Goal: Task Accomplishment & Management: Manage account settings

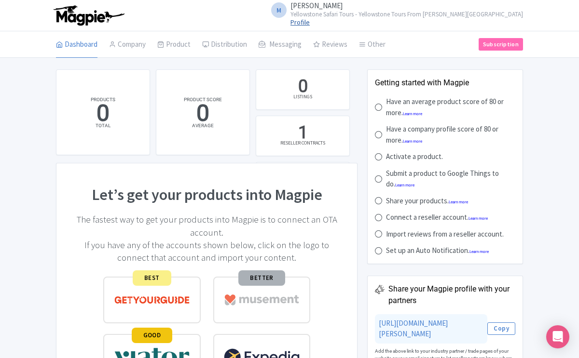
click at [310, 24] on link "Profile" at bounding box center [299, 22] width 19 height 9
click at [461, 13] on small "Yellowstone Safari Tours - Yellowstone Tours From [PERSON_NAME][GEOGRAPHIC_DATA]" at bounding box center [406, 14] width 232 height 6
click at [456, 62] on link "Settings" at bounding box center [477, 61] width 92 height 15
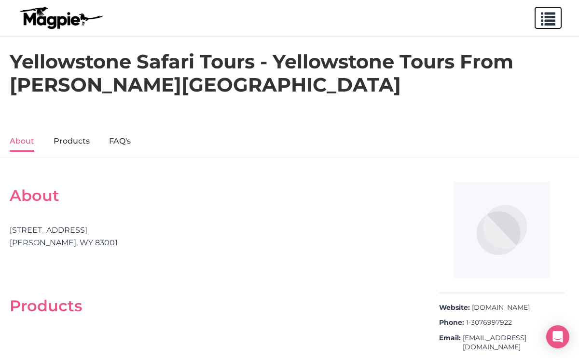
click at [550, 19] on span "button" at bounding box center [547, 17] width 14 height 14
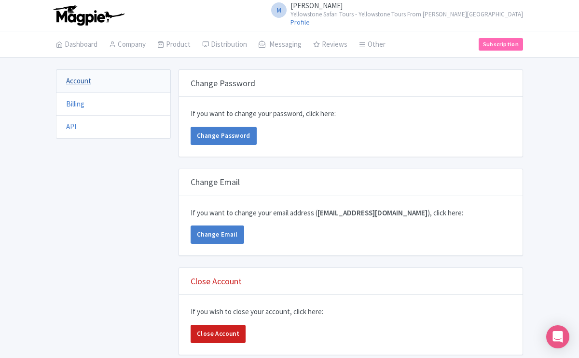
click at [84, 81] on link "Account" at bounding box center [78, 80] width 25 height 9
click at [480, 15] on small "Yellowstone Safari Tours - Yellowstone Tours From [PERSON_NAME][GEOGRAPHIC_DATA]" at bounding box center [406, 14] width 232 height 6
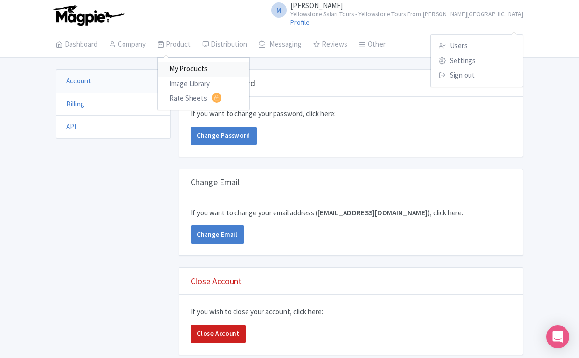
click at [188, 68] on link "My Products" at bounding box center [204, 69] width 92 height 15
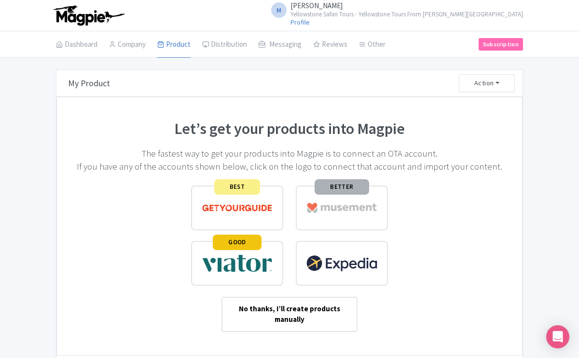
click at [238, 261] on img at bounding box center [237, 264] width 71 height 24
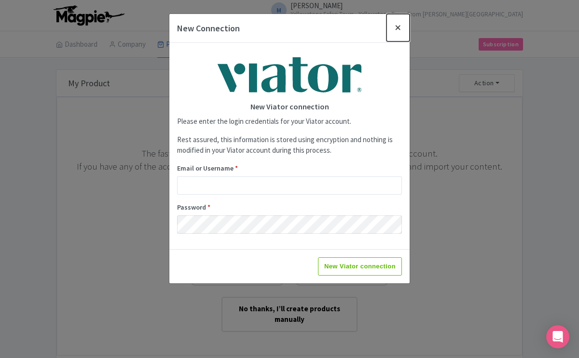
click at [399, 27] on button "Close" at bounding box center [397, 27] width 23 height 27
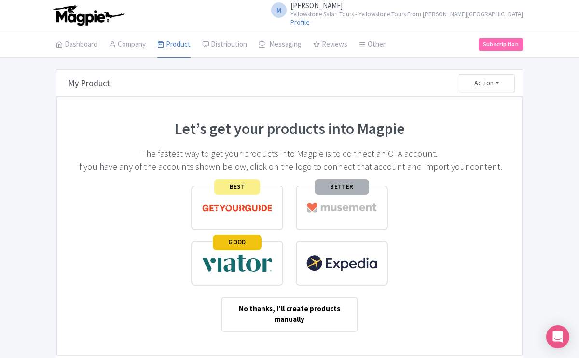
click at [236, 191] on span "BEST" at bounding box center [237, 186] width 46 height 15
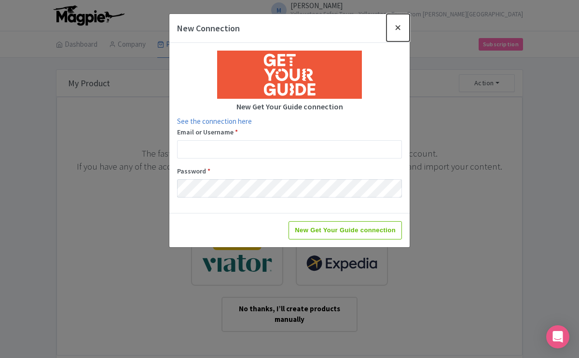
click at [399, 26] on button "Close" at bounding box center [397, 27] width 23 height 27
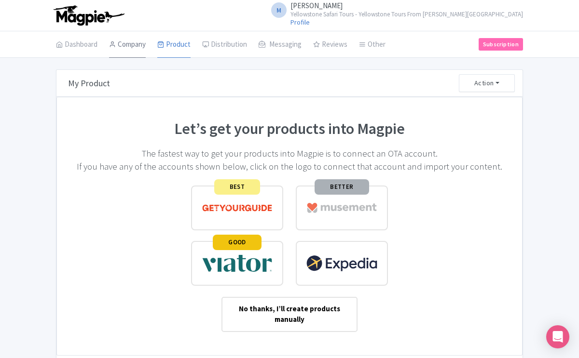
click at [135, 46] on link "Company" at bounding box center [127, 44] width 37 height 27
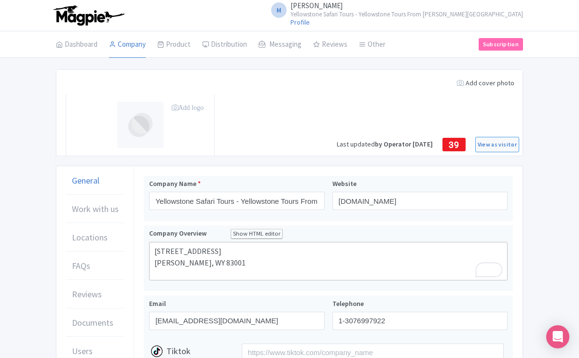
click at [471, 16] on small "Yellowstone Safari Tours - Yellowstone Tours From [PERSON_NAME][GEOGRAPHIC_DATA]" at bounding box center [406, 14] width 232 height 6
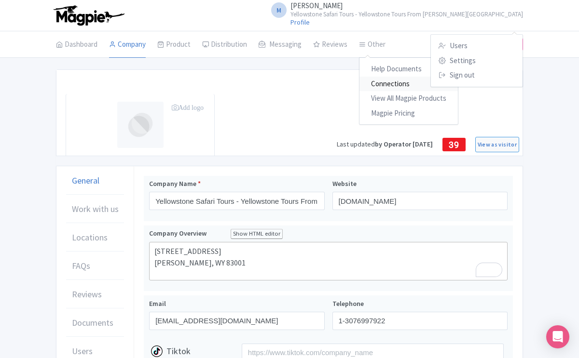
click at [379, 86] on link "Connections" at bounding box center [408, 84] width 98 height 15
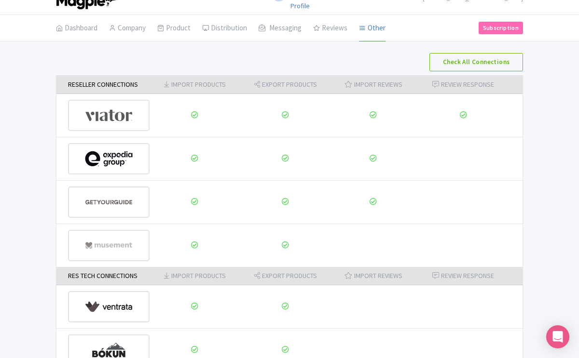
scroll to position [16, 0]
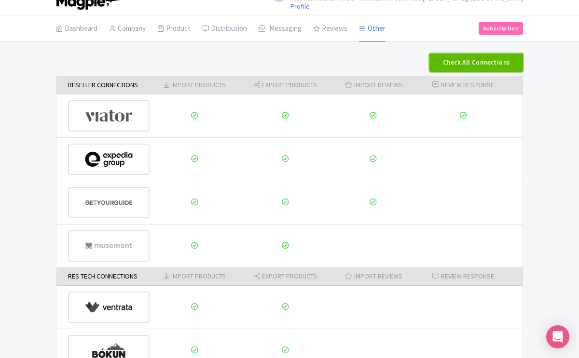
click at [451, 61] on button "Check All Connections" at bounding box center [476, 63] width 94 height 18
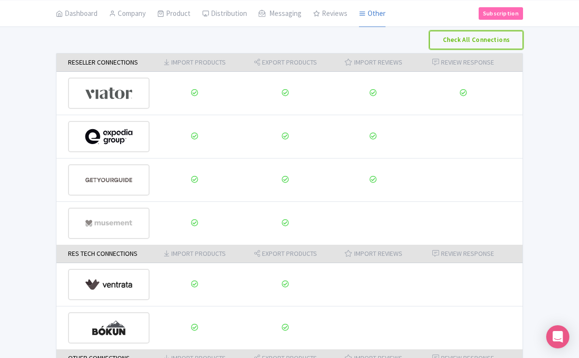
scroll to position [0, 0]
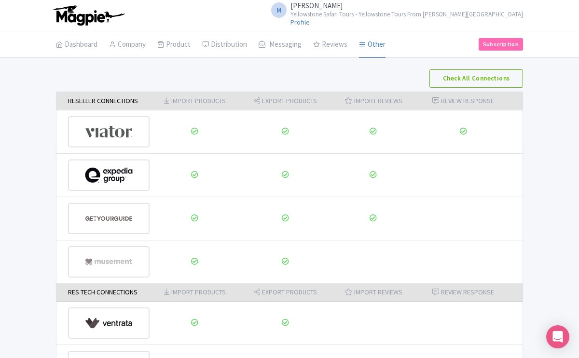
click at [416, 14] on small "Yellowstone Safari Tours - Yellowstone Tours From [PERSON_NAME][GEOGRAPHIC_DATA]" at bounding box center [406, 14] width 232 height 6
click at [457, 62] on link "Settings" at bounding box center [477, 61] width 92 height 15
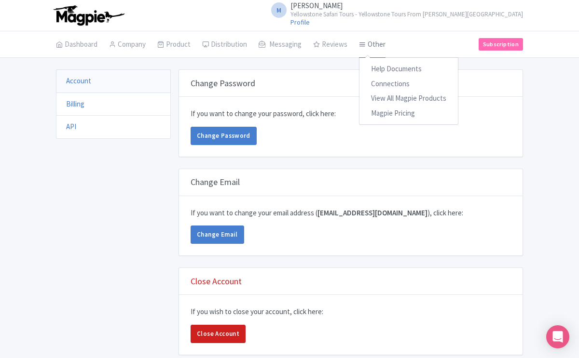
click at [378, 43] on link "Other" at bounding box center [372, 44] width 27 height 27
click at [382, 83] on link "Connections" at bounding box center [408, 84] width 98 height 15
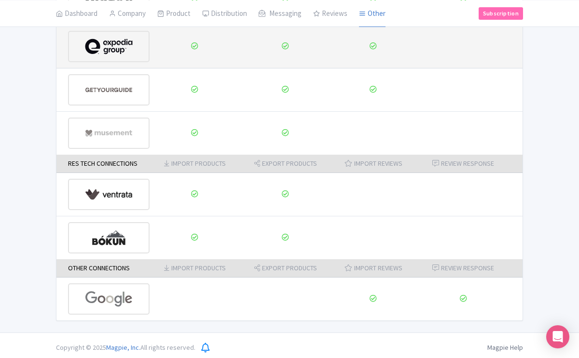
scroll to position [133, 0]
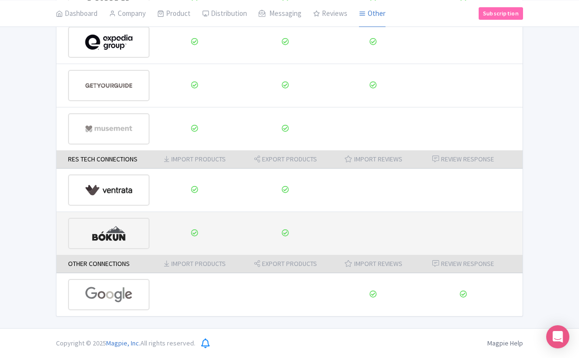
click at [114, 237] on img at bounding box center [109, 233] width 48 height 29
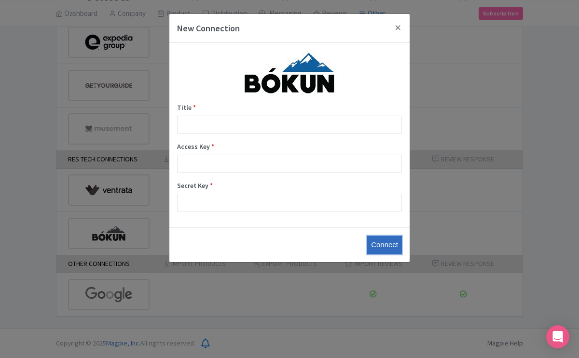
click at [386, 248] on input "Connect" at bounding box center [384, 245] width 35 height 19
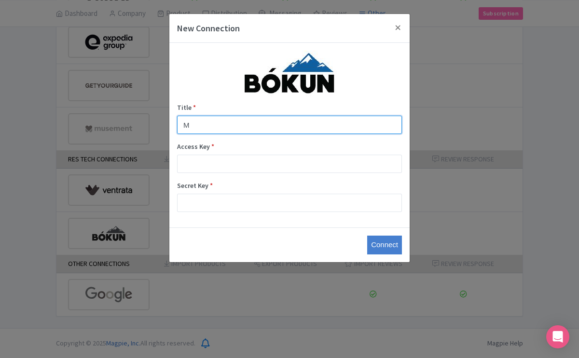
type input "Magpie"
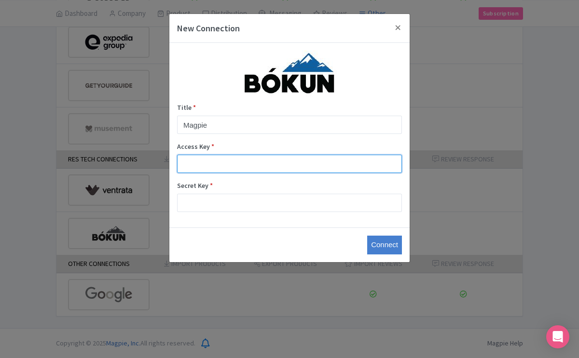
click at [223, 159] on input "Access Key *" at bounding box center [289, 164] width 225 height 18
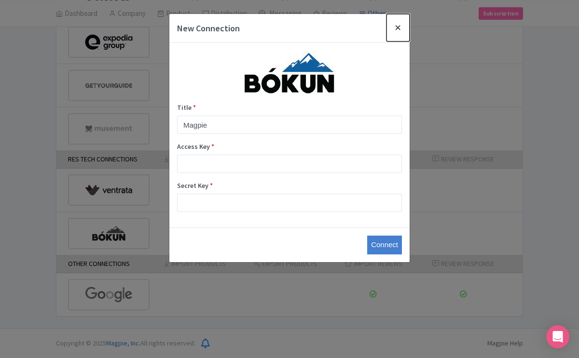
click at [398, 26] on button "Close" at bounding box center [397, 27] width 23 height 27
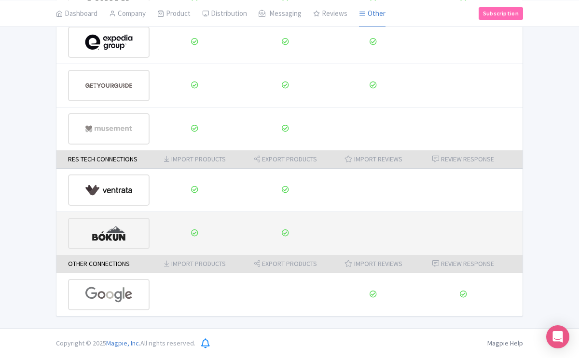
click at [116, 232] on img at bounding box center [109, 233] width 48 height 29
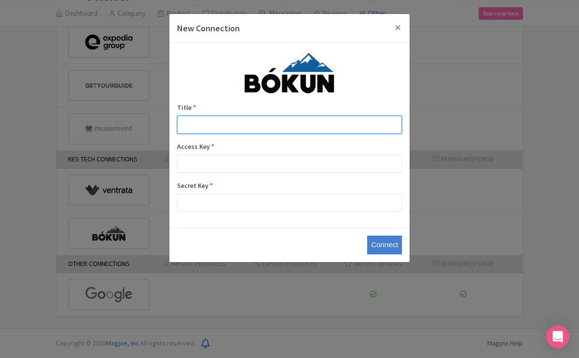
click at [211, 117] on input "Title *" at bounding box center [289, 125] width 225 height 18
type input "Magpie"
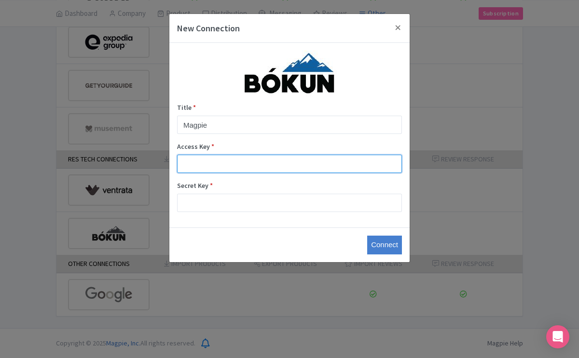
click at [231, 158] on input "Access Key *" at bounding box center [289, 164] width 225 height 18
paste input "ffe6f0f8d92649259efdf287d157571b"
type input "ffe6f0f8d92649259efdf287d157571b"
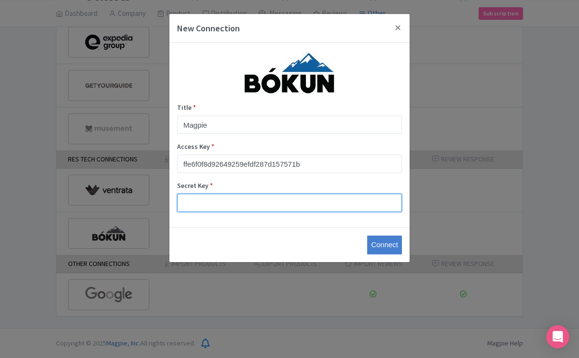
click at [239, 202] on input "Secret Key *" at bounding box center [289, 203] width 225 height 18
paste input "37667e36d5fd455db7c8793c288d6d6f"
type input "37667e36d5fd455db7c8793c288d6d6f"
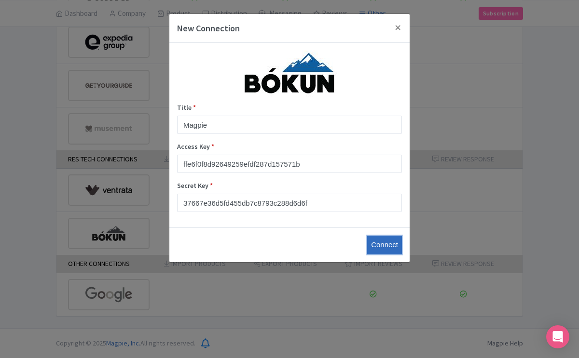
click at [378, 247] on input "Connect" at bounding box center [384, 245] width 35 height 19
click at [396, 25] on button "Close" at bounding box center [397, 27] width 23 height 27
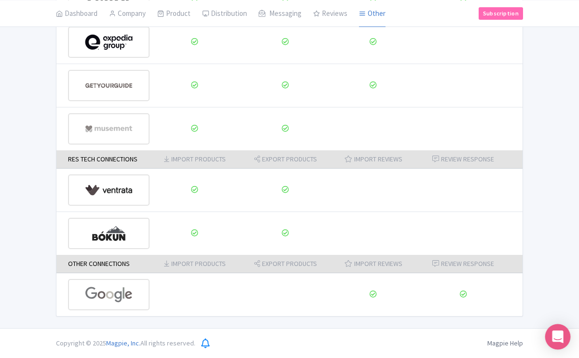
click at [553, 337] on icon "Open Intercom Messenger" at bounding box center [557, 337] width 11 height 13
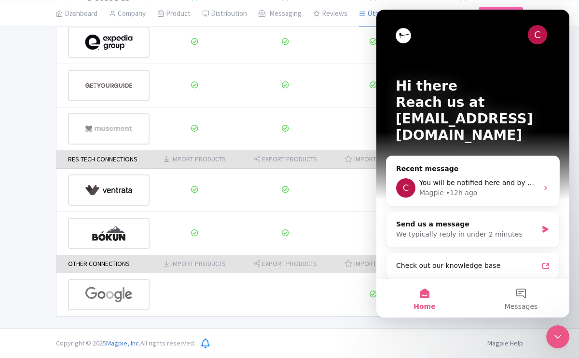
scroll to position [0, 0]
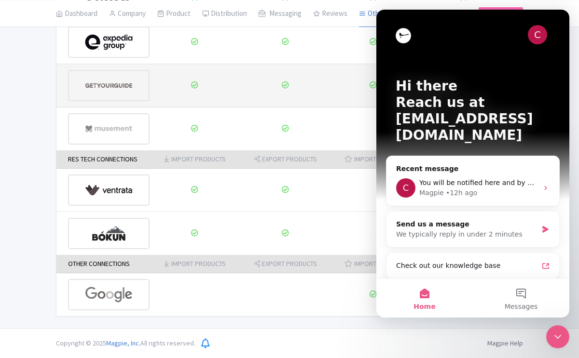
click at [334, 87] on td at bounding box center [373, 85] width 84 height 43
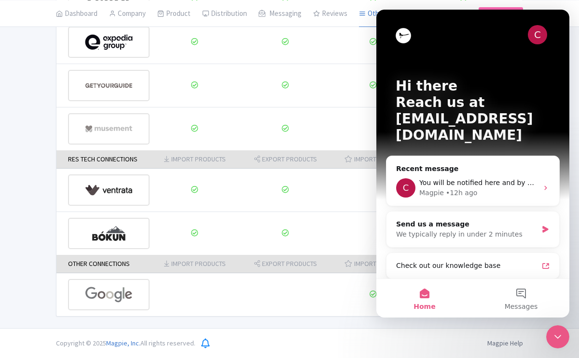
click at [544, 32] on div "C" at bounding box center [536, 34] width 19 height 19
click at [533, 34] on div "C" at bounding box center [536, 34] width 19 height 19
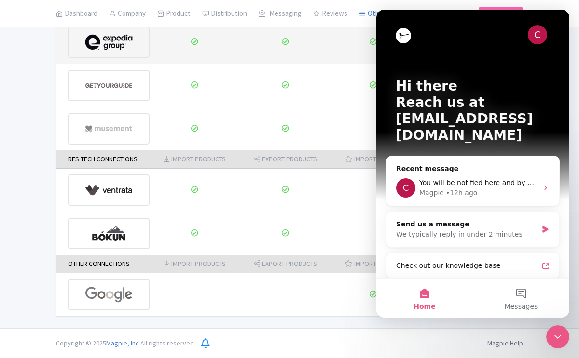
click at [346, 56] on td at bounding box center [373, 42] width 84 height 43
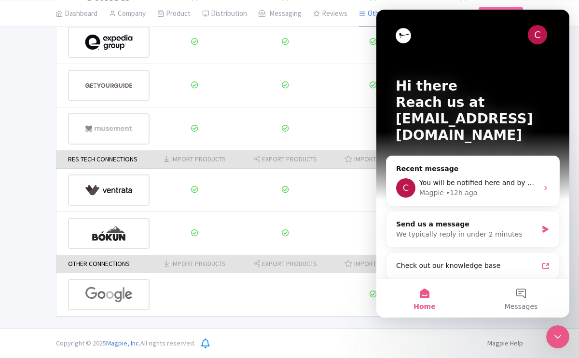
click at [557, 331] on icon "Close Intercom Messenger" at bounding box center [558, 337] width 12 height 12
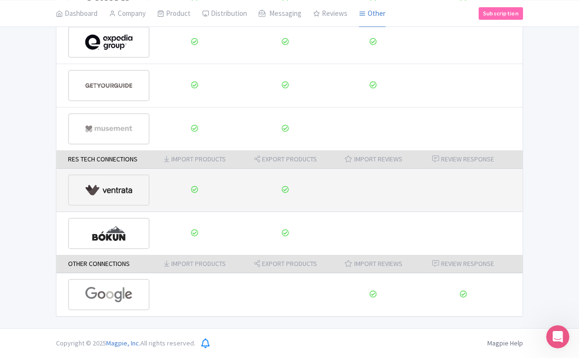
click at [121, 189] on img at bounding box center [109, 189] width 48 height 29
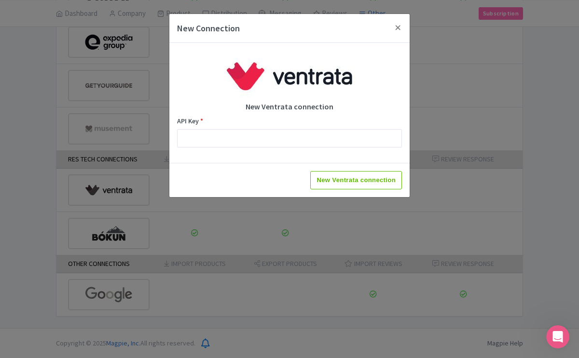
click at [194, 80] on div at bounding box center [289, 75] width 225 height 48
click at [398, 25] on button "Close" at bounding box center [397, 27] width 23 height 27
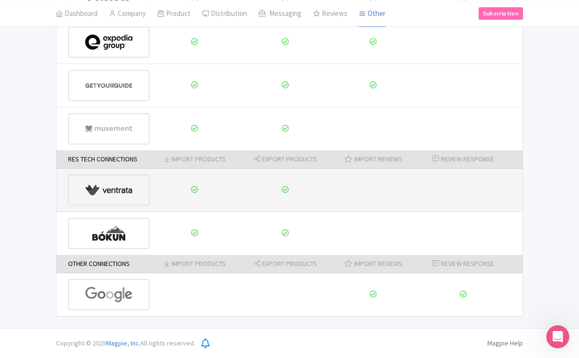
click at [113, 191] on img at bounding box center [109, 189] width 48 height 29
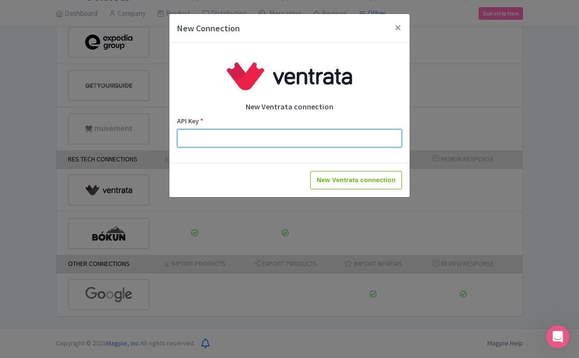
click at [237, 131] on input "API Key *" at bounding box center [289, 138] width 225 height 18
click at [221, 88] on img at bounding box center [289, 75] width 145 height 48
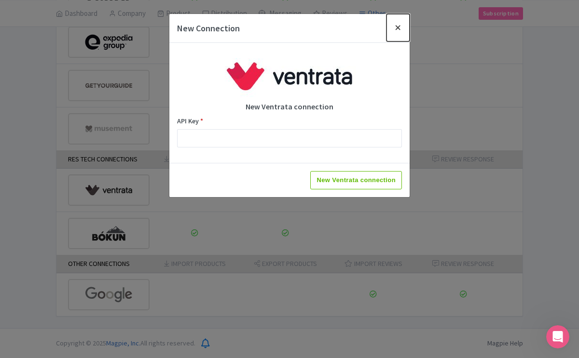
click at [397, 27] on button "Close" at bounding box center [397, 27] width 23 height 27
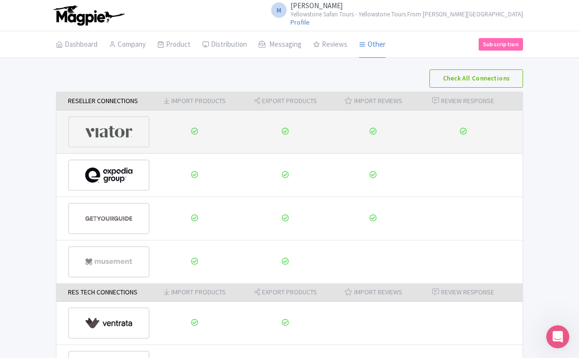
click at [114, 135] on img at bounding box center [109, 131] width 48 height 29
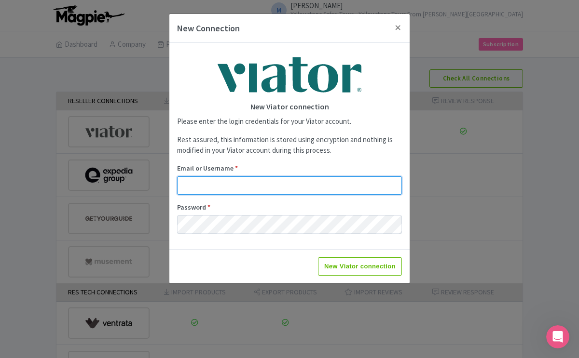
click at [240, 188] on input "Email or Username *" at bounding box center [289, 185] width 225 height 18
type input "guides2022@gmail.com"
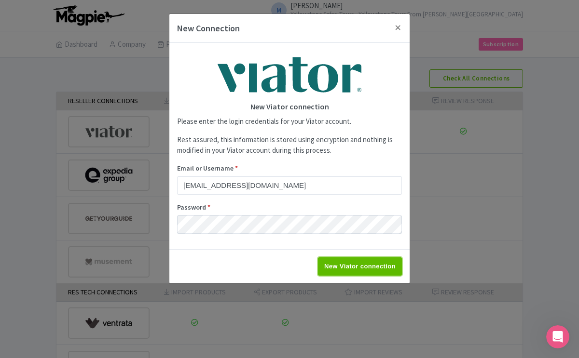
click at [334, 265] on input "New Viator connection" at bounding box center [360, 266] width 84 height 18
type input "Saving..."
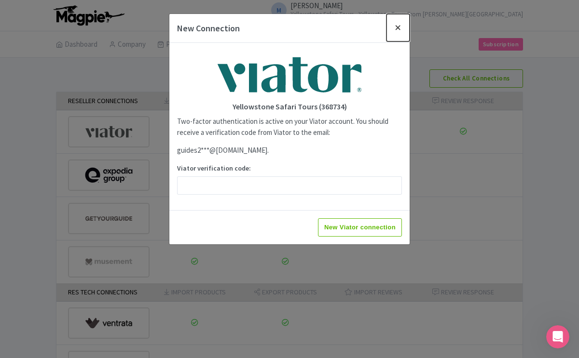
click at [397, 28] on button "Close" at bounding box center [397, 27] width 23 height 27
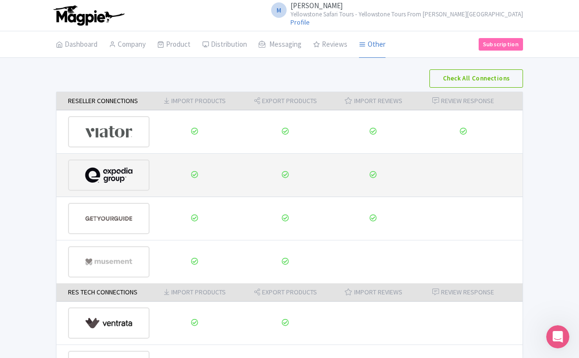
click at [120, 177] on img at bounding box center [109, 175] width 48 height 29
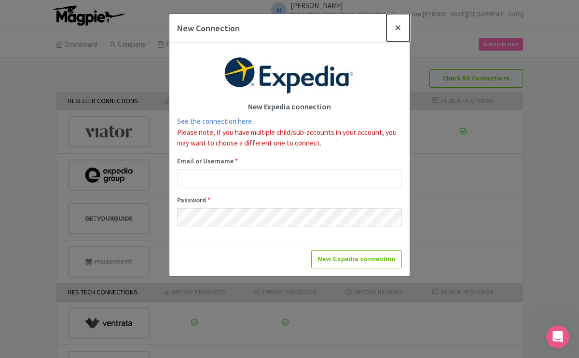
click at [397, 28] on button "Close" at bounding box center [397, 27] width 23 height 27
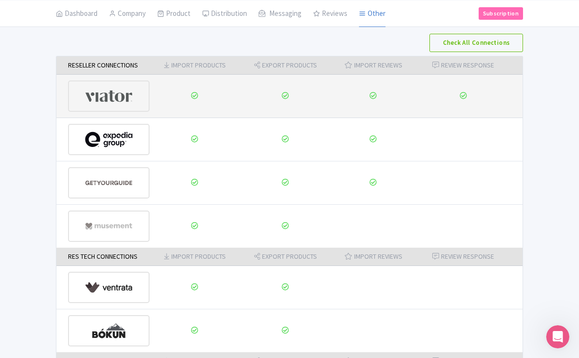
scroll to position [36, 0]
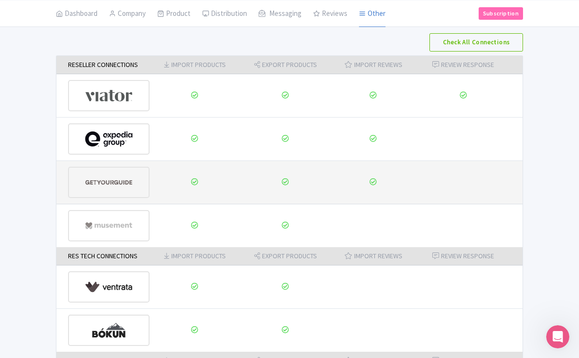
click at [112, 180] on img at bounding box center [109, 182] width 48 height 29
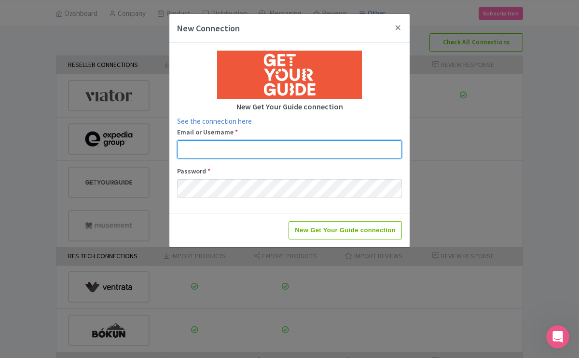
click at [207, 148] on input "Email or Username *" at bounding box center [289, 149] width 225 height 18
type input "guides2022@gmail.com"
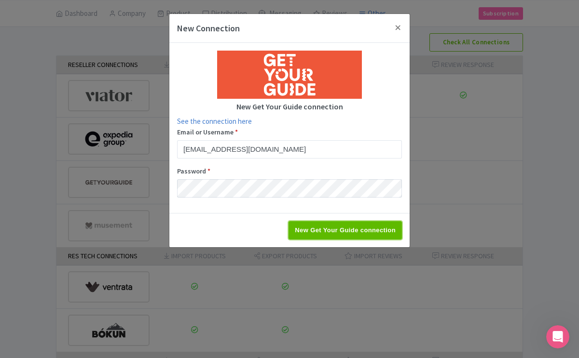
click at [334, 232] on input "New Get Your Guide connection" at bounding box center [344, 230] width 113 height 18
type input "Saving..."
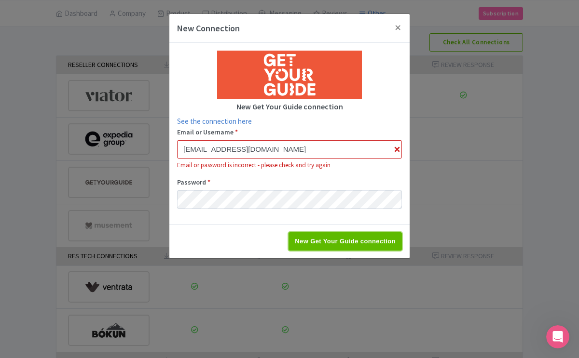
click at [298, 241] on input "New Get Your Guide connection" at bounding box center [344, 241] width 113 height 18
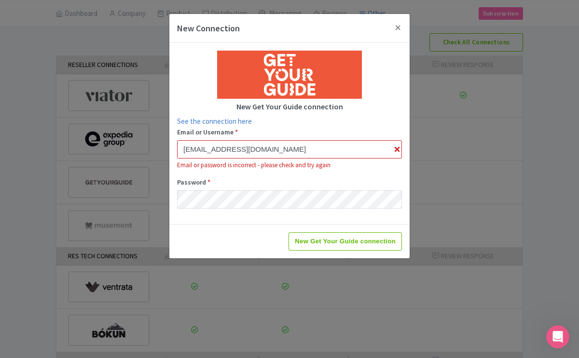
type input "Saving..."
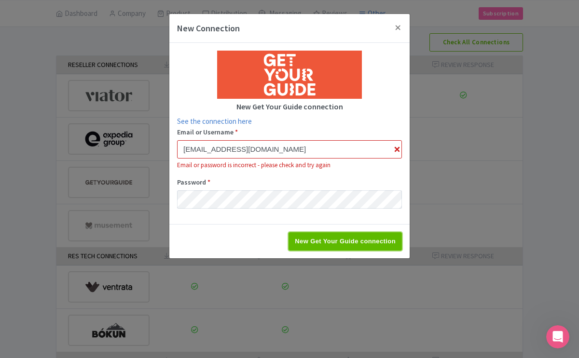
click at [312, 241] on input "New Get Your Guide connection" at bounding box center [344, 241] width 113 height 18
type input "Saving..."
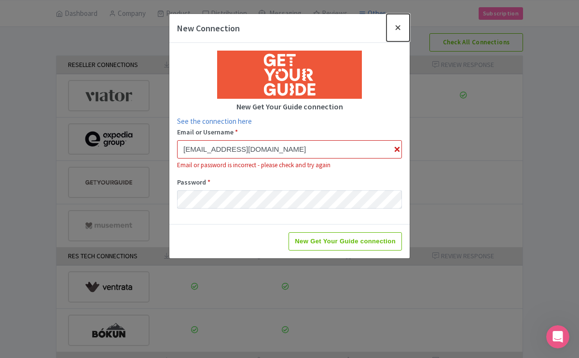
click at [395, 27] on button "Close" at bounding box center [397, 27] width 23 height 27
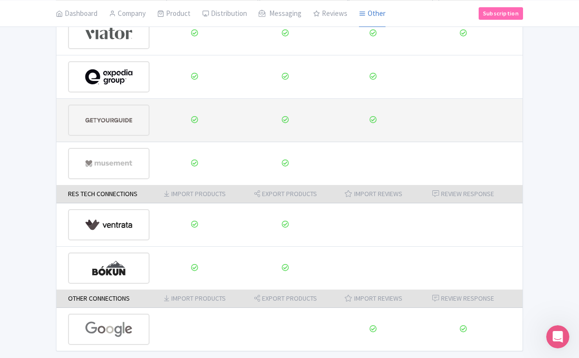
scroll to position [133, 0]
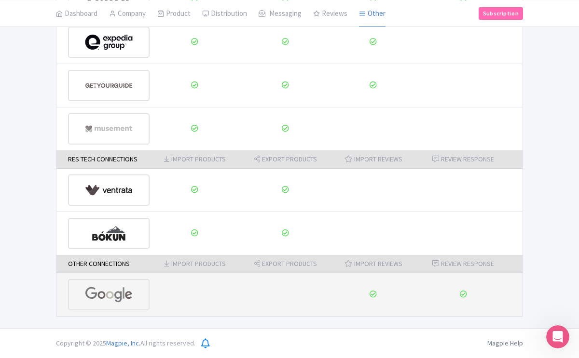
click at [102, 295] on img at bounding box center [109, 294] width 48 height 29
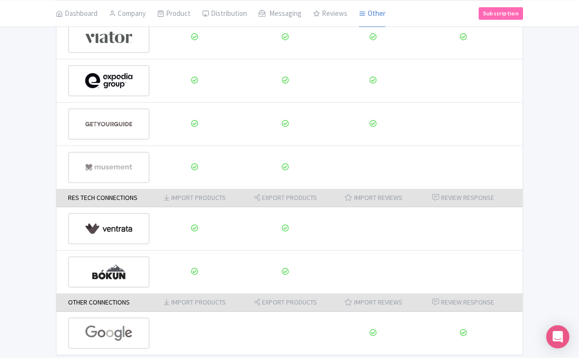
scroll to position [133, 0]
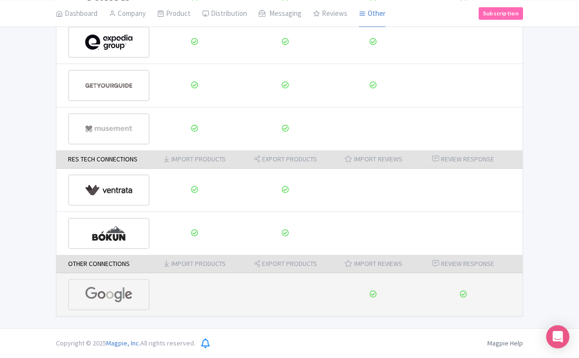
click at [117, 296] on img at bounding box center [109, 294] width 48 height 29
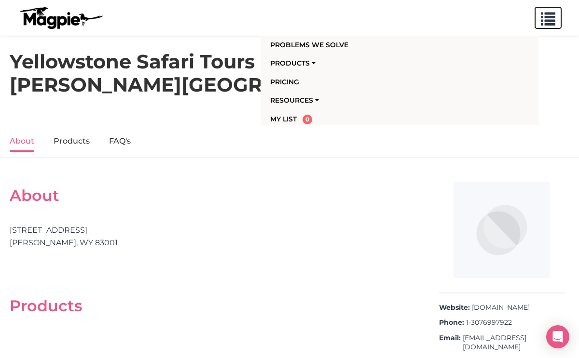
click at [549, 23] on span "button" at bounding box center [547, 17] width 14 height 14
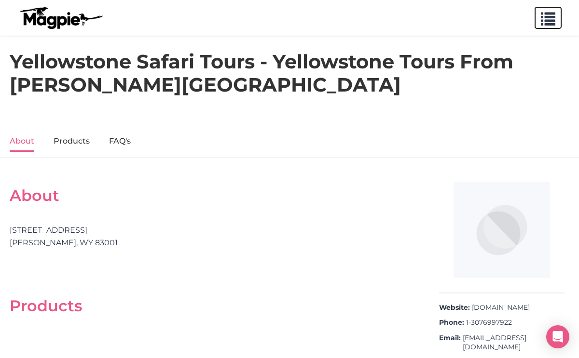
click at [547, 13] on span "button" at bounding box center [547, 17] width 14 height 14
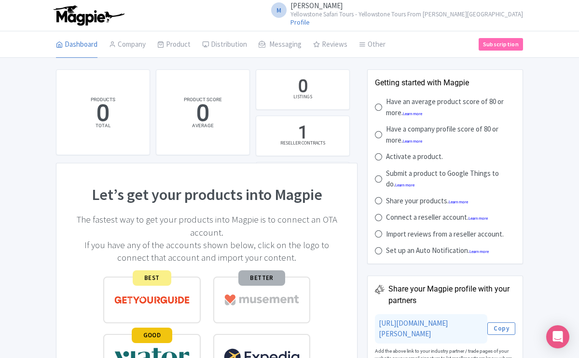
click at [451, 13] on small "Yellowstone Safari Tours - Yellowstone Tours From [PERSON_NAME][GEOGRAPHIC_DATA]" at bounding box center [406, 14] width 232 height 6
click at [456, 60] on link "Settings" at bounding box center [477, 61] width 92 height 15
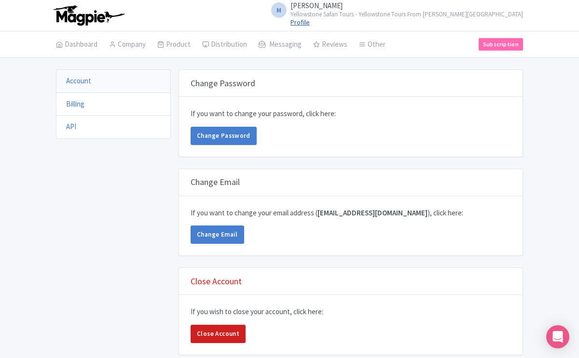
click at [310, 22] on link "Profile" at bounding box center [299, 22] width 19 height 9
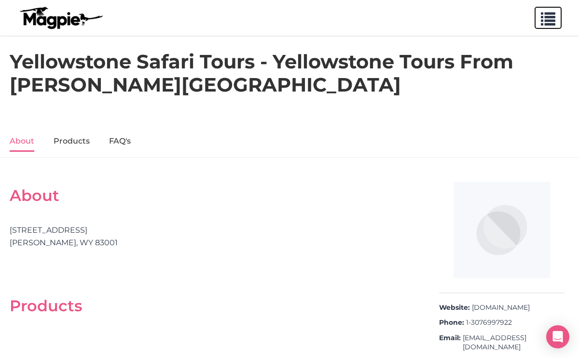
click at [551, 17] on span "button" at bounding box center [547, 17] width 14 height 14
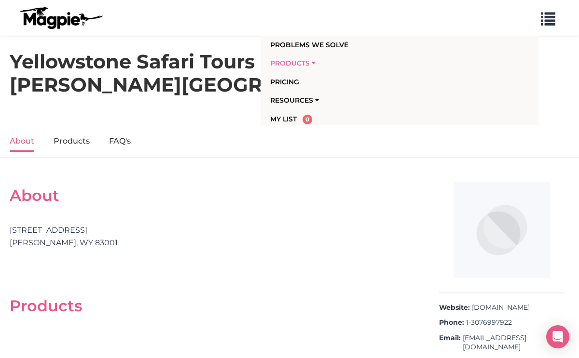
click at [296, 63] on link "Products" at bounding box center [380, 63] width 220 height 18
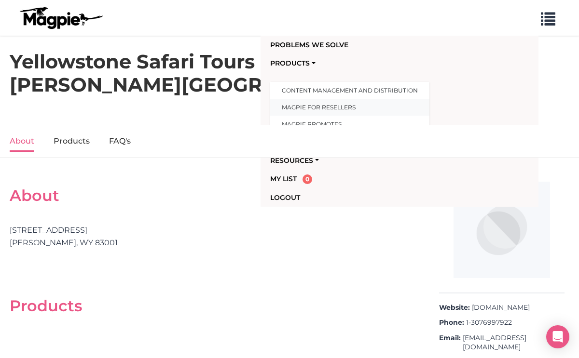
click at [303, 107] on link "Magpie for Resellers" at bounding box center [349, 107] width 159 height 17
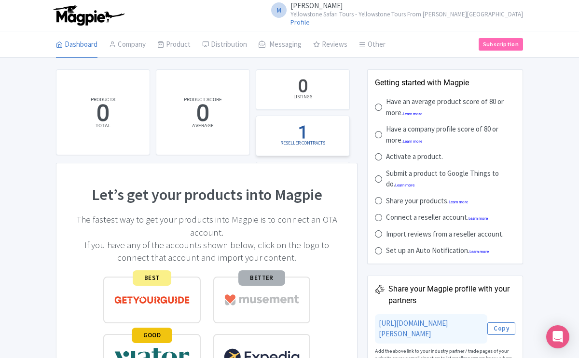
click at [310, 143] on div "RESELLER CONTRACTS" at bounding box center [302, 142] width 45 height 7
click at [300, 140] on div "RESELLER CONTRACTS" at bounding box center [302, 142] width 45 height 7
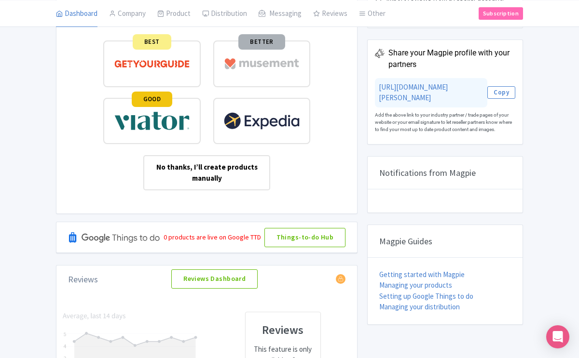
scroll to position [239, 0]
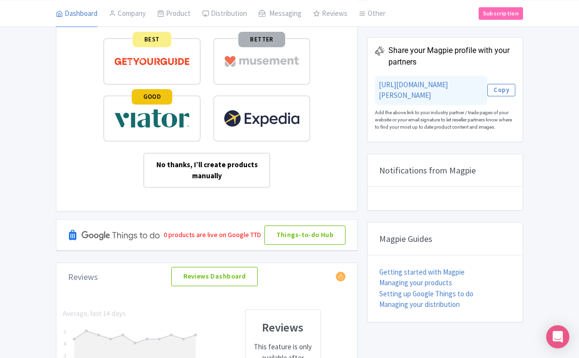
click at [97, 235] on img at bounding box center [114, 235] width 93 height 31
click at [300, 233] on link "Things-to-do Hub" at bounding box center [304, 235] width 81 height 19
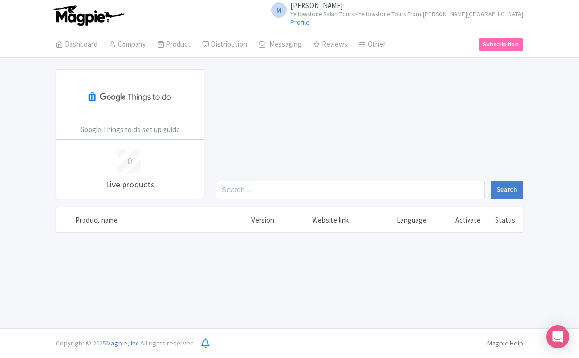
click at [132, 128] on span "Google Things to do set up guide" at bounding box center [130, 129] width 100 height 9
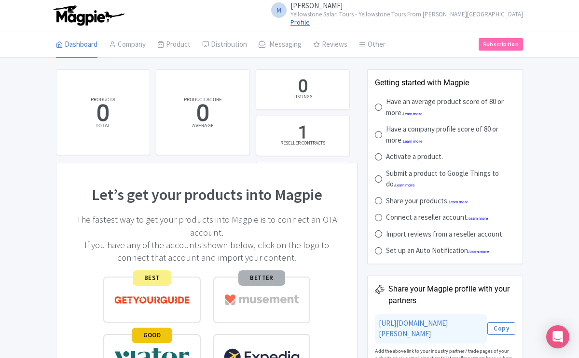
click at [310, 23] on link "Profile" at bounding box center [299, 22] width 19 height 9
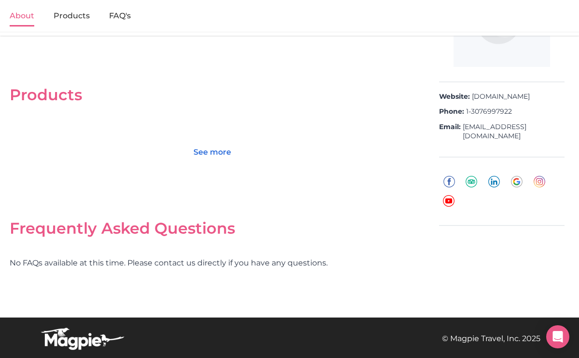
scroll to position [208, 0]
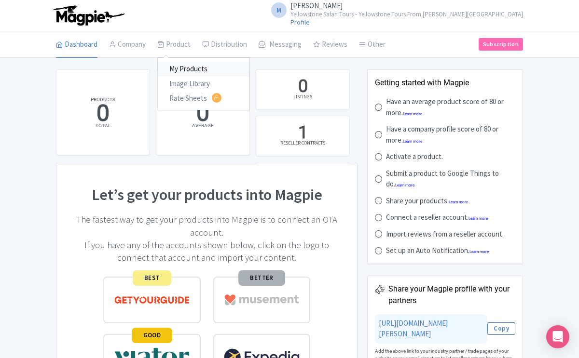
click at [183, 67] on link "My Products" at bounding box center [204, 69] width 92 height 15
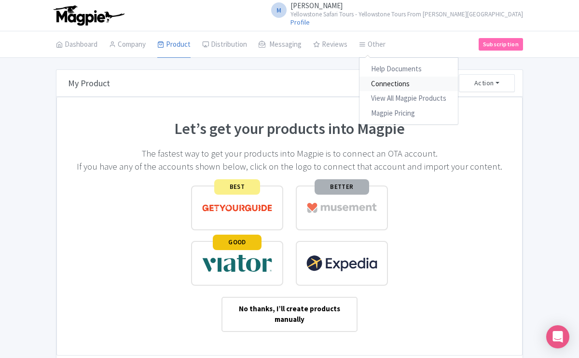
click at [378, 84] on link "Connections" at bounding box center [408, 84] width 98 height 15
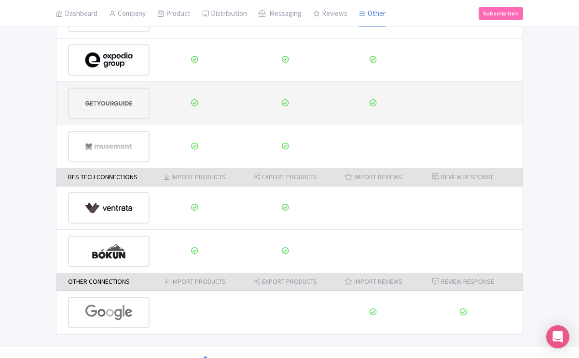
scroll to position [133, 0]
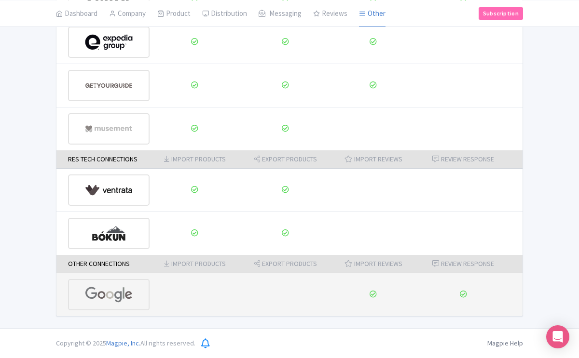
click at [95, 294] on img at bounding box center [109, 294] width 48 height 29
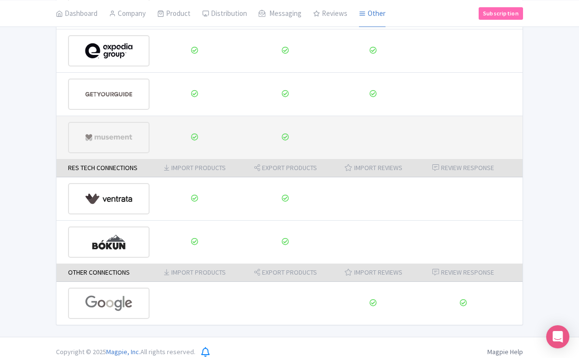
scroll to position [133, 0]
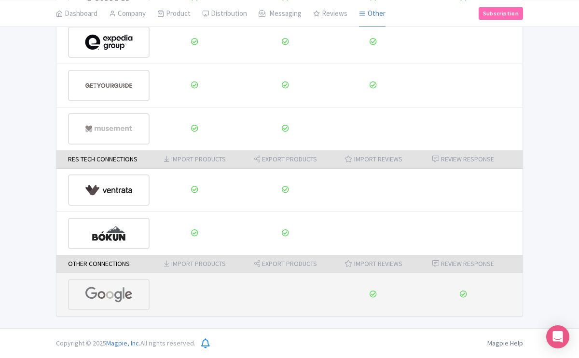
click at [108, 294] on img at bounding box center [109, 294] width 48 height 29
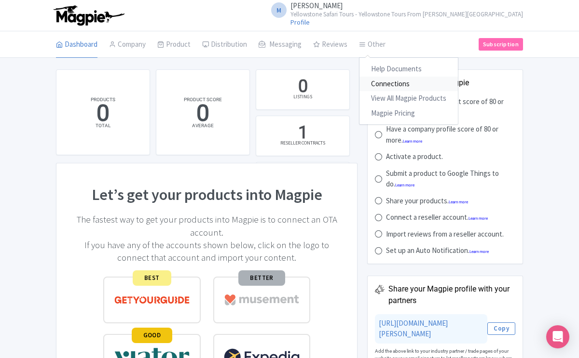
click at [381, 83] on link "Connections" at bounding box center [408, 84] width 98 height 15
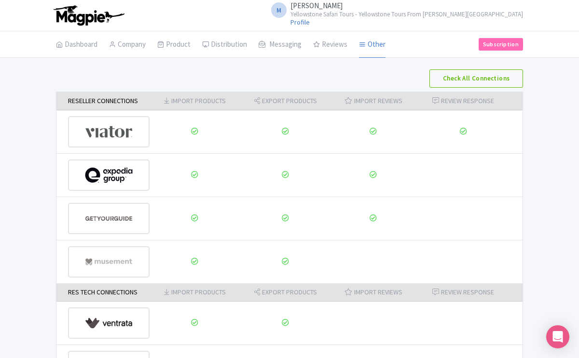
click at [417, 13] on small "Yellowstone Safari Tours - Yellowstone Tours From [PERSON_NAME][GEOGRAPHIC_DATA]" at bounding box center [406, 14] width 232 height 6
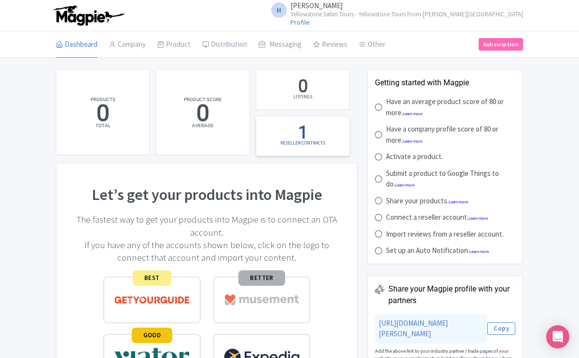
click at [292, 143] on div "RESELLER CONTRACTS" at bounding box center [302, 142] width 45 height 7
